Goal: Find specific page/section: Find specific page/section

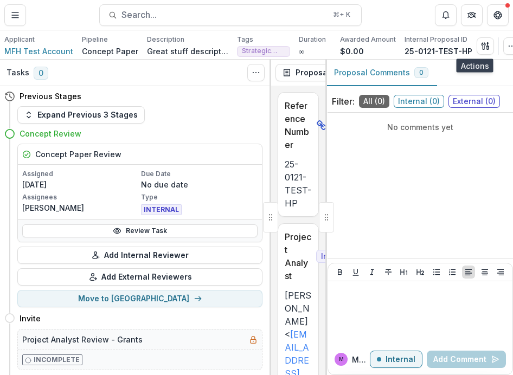
scroll to position [17, 0]
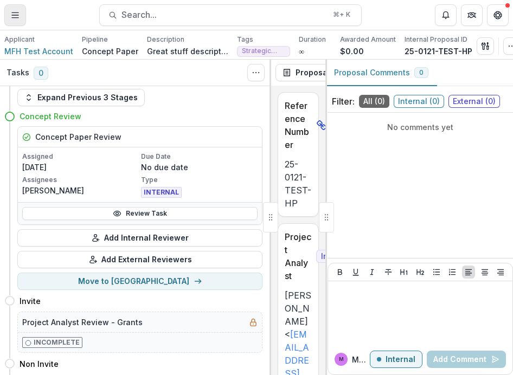
click at [16, 16] on icon "Toggle Menu" at bounding box center [15, 15] width 9 height 9
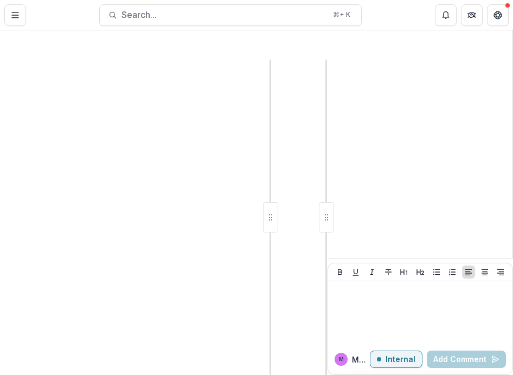
click at [496, 21] on icon "Open entity switcher" at bounding box center [501, 15] width 11 height 11
click at [376, 49] on link "Admin Settings" at bounding box center [441, 51] width 130 height 18
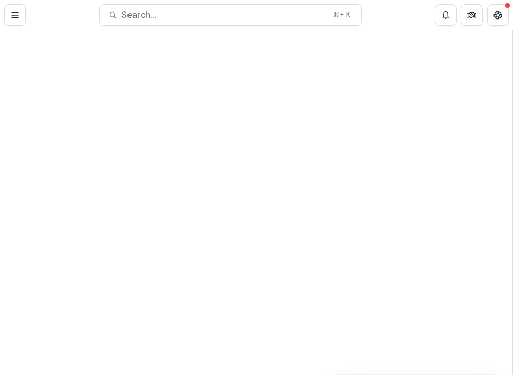
click at [390, 375] on div "Team Settings Admin Settings Dashboard Activity Tasks Workflows Proposals Form …" at bounding box center [256, 375] width 513 height 0
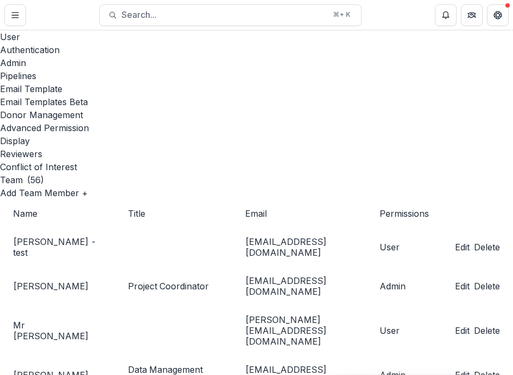
scroll to position [0, 192]
click at [356, 134] on div "Display" at bounding box center [256, 140] width 513 height 13
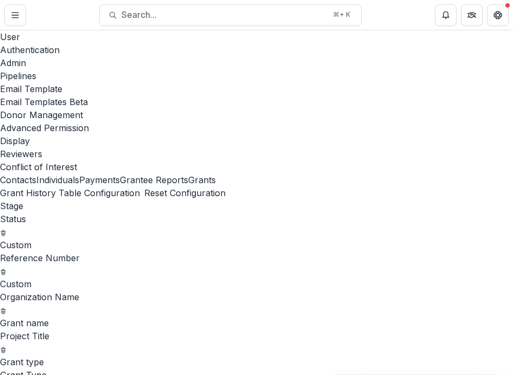
click at [120, 174] on button "Grantee Reports" at bounding box center [154, 180] width 68 height 13
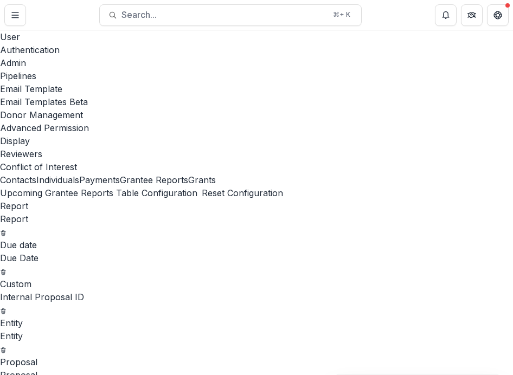
click at [57, 174] on button "Individuals" at bounding box center [57, 180] width 43 height 13
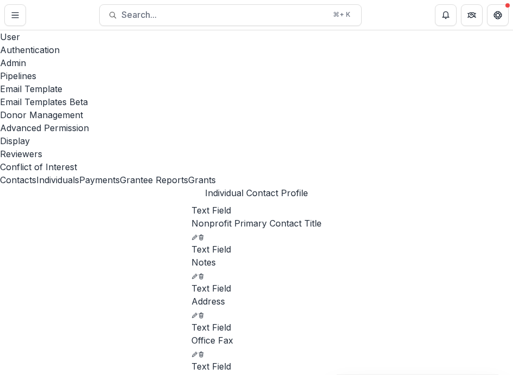
click at [188, 174] on button "Grants" at bounding box center [202, 180] width 28 height 13
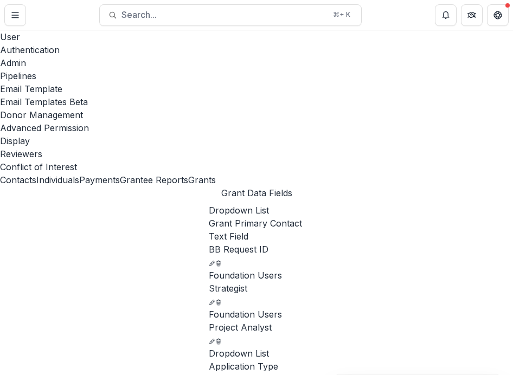
click at [120, 174] on button "Grantee Reports" at bounding box center [154, 180] width 68 height 13
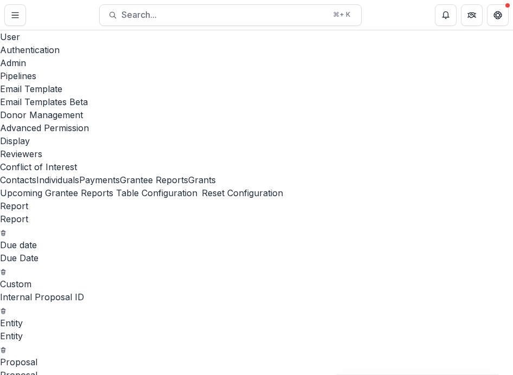
click at [79, 174] on button "Payments" at bounding box center [99, 180] width 41 height 13
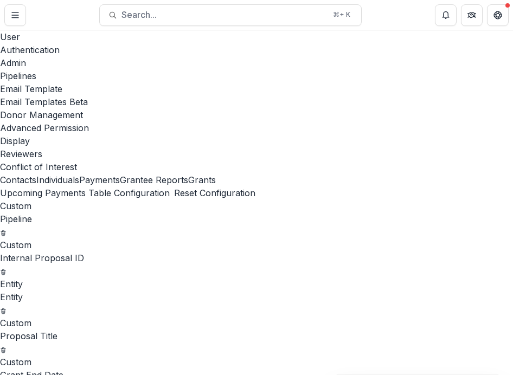
click at [50, 174] on button "Individuals" at bounding box center [57, 180] width 43 height 13
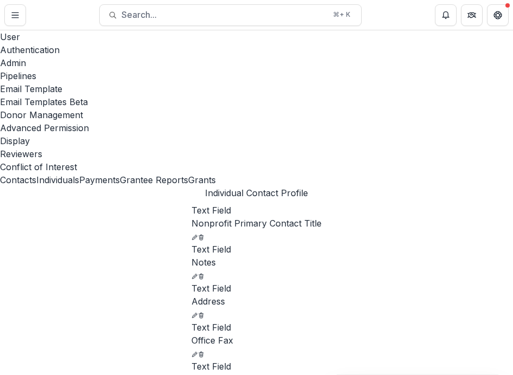
click at [36, 174] on button "Contacts" at bounding box center [18, 180] width 36 height 13
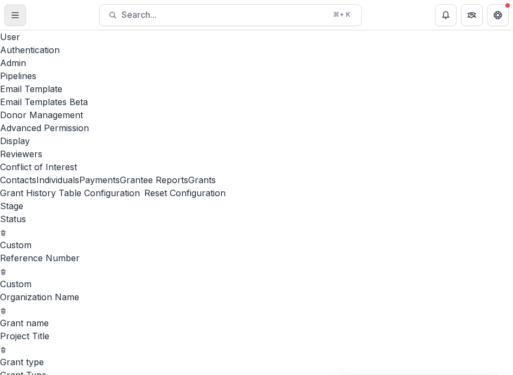
click at [14, 12] on icon "Toggle Menu" at bounding box center [15, 15] width 9 height 9
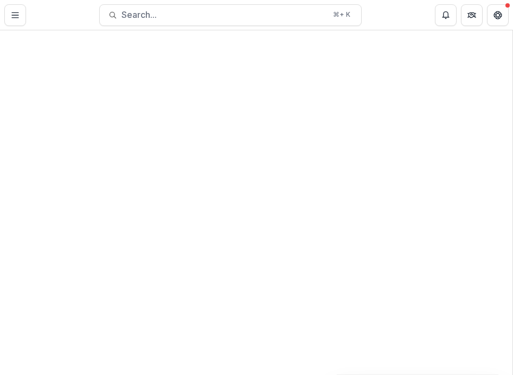
scroll to position [130, 0]
click at [392, 375] on div "Team Settings Admin Settings Dashboard Activity Tasks Workflows Proposals Form …" at bounding box center [256, 375] width 513 height 0
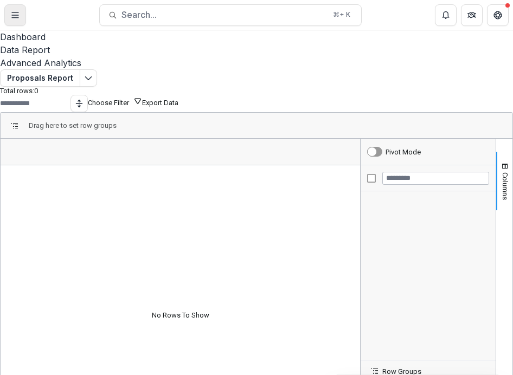
click at [14, 12] on line "Toggle Menu" at bounding box center [15, 12] width 7 height 0
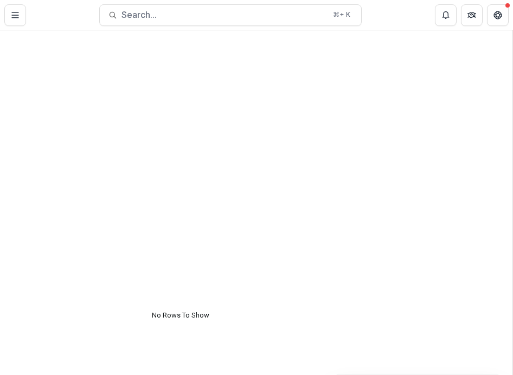
scroll to position [130, 0]
click at [403, 375] on div "Team Settings Admin Settings Dashboard Activity Tasks Workflows Proposals Form …" at bounding box center [256, 375] width 513 height 0
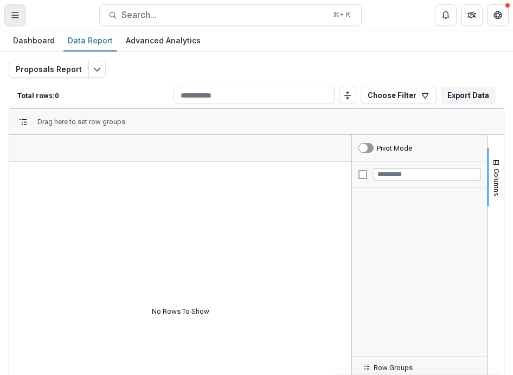
click at [20, 14] on button "Toggle Menu" at bounding box center [15, 15] width 22 height 22
